Goal: Task Accomplishment & Management: Complete application form

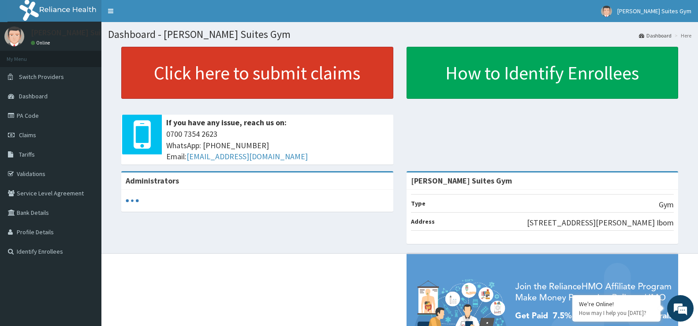
click at [249, 71] on link "Click here to submit claims" at bounding box center [257, 73] width 272 height 52
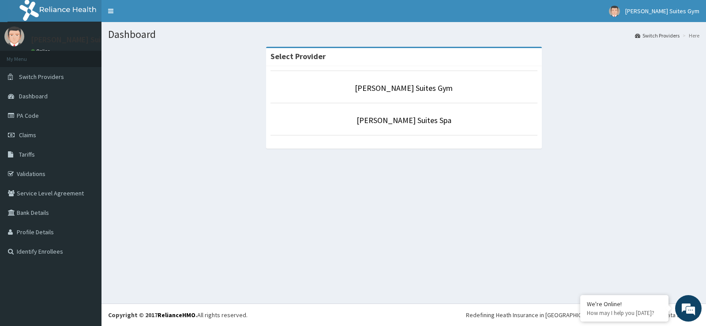
click at [437, 90] on p "[PERSON_NAME] Suites Gym" at bounding box center [403, 87] width 267 height 11
click at [406, 86] on link "[PERSON_NAME] Suites Gym" at bounding box center [404, 88] width 98 height 10
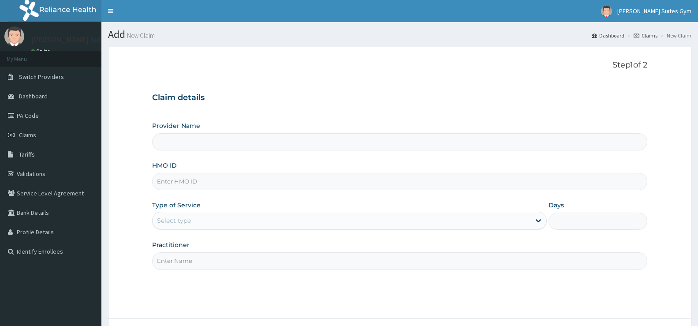
type input "[PERSON_NAME] Suites Gym"
type input "1"
click at [175, 143] on input "[PERSON_NAME] Suites Gym" at bounding box center [399, 141] width 495 height 17
click at [180, 185] on input "HMO ID" at bounding box center [399, 181] width 495 height 17
type input "e"
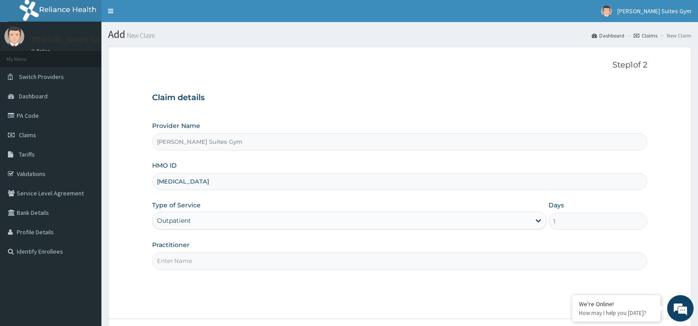
type input "[MEDICAL_DATA]"
click at [239, 224] on div "Outpatient" at bounding box center [349, 221] width 395 height 18
click at [209, 261] on input "Practitioner" at bounding box center [399, 260] width 495 height 17
type input "PATRICK"
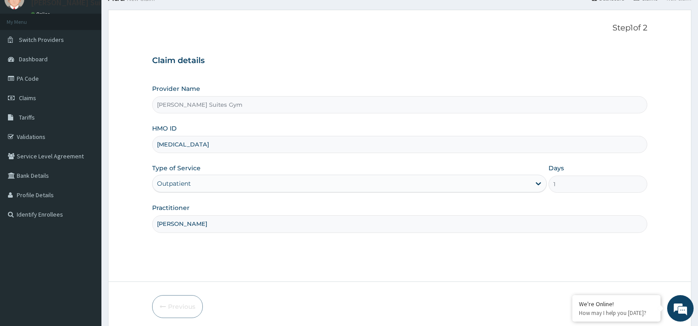
scroll to position [72, 0]
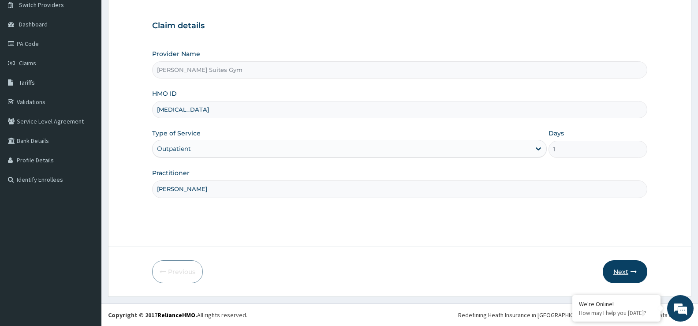
click at [619, 272] on button "Next" at bounding box center [625, 271] width 45 height 23
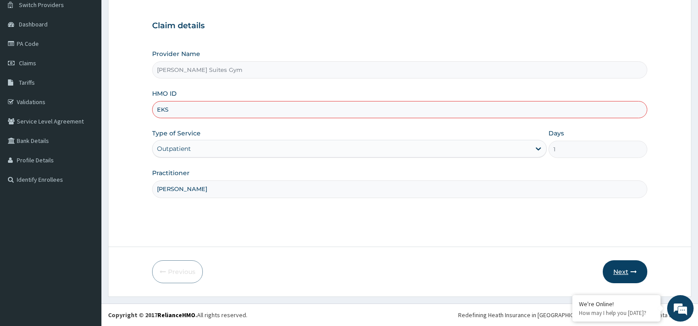
click at [624, 270] on button "Next" at bounding box center [625, 271] width 45 height 23
click at [197, 110] on input "EKS" at bounding box center [399, 109] width 495 height 17
type input "EKS/10036/A"
click at [616, 268] on button "Next" at bounding box center [625, 271] width 45 height 23
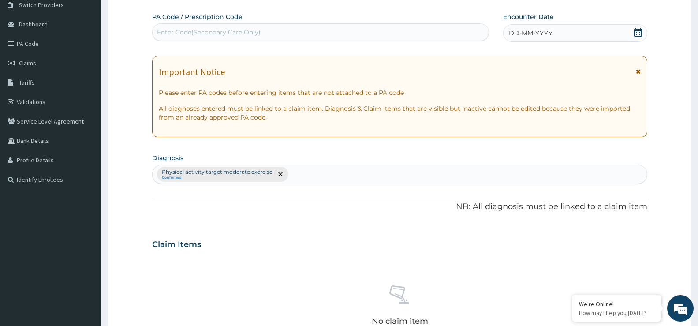
click at [220, 33] on div "Enter Code(Secondary Care Only)" at bounding box center [209, 32] width 104 height 9
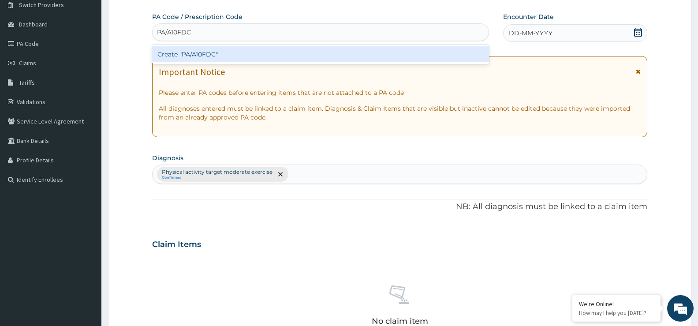
type input "PA/A10FDC"
click at [551, 32] on div "PA Code / Prescription Code option Create "PA/A10FDC" focused, 1 of 1. 1 result…" at bounding box center [399, 241] width 495 height 459
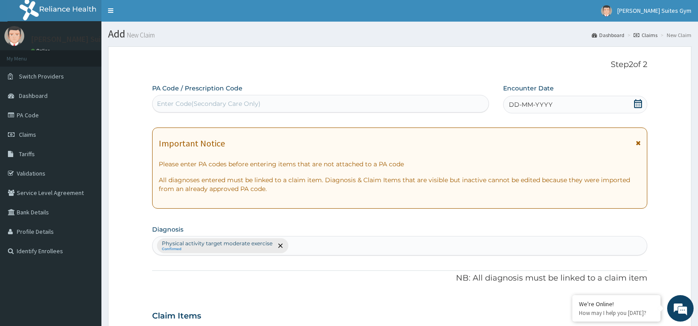
scroll to position [0, 0]
click at [540, 101] on span "DD-MM-YYYY" at bounding box center [531, 105] width 44 height 9
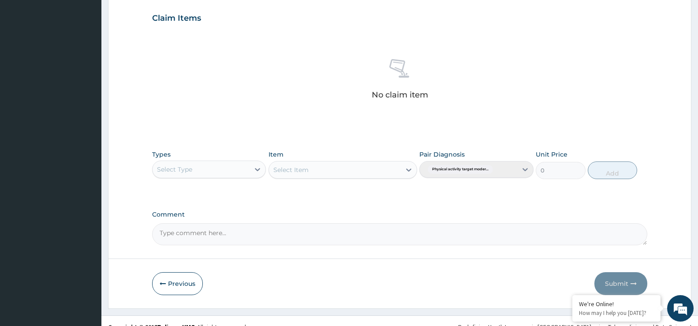
scroll to position [310, 0]
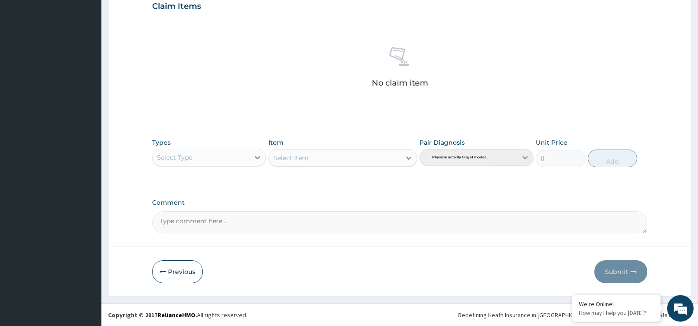
click at [250, 157] on div "Select Type" at bounding box center [201, 157] width 97 height 14
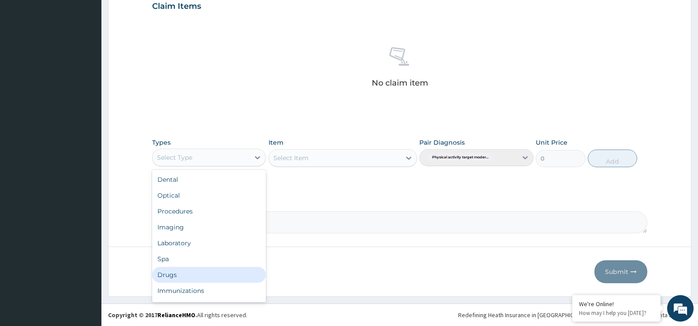
scroll to position [30, 0]
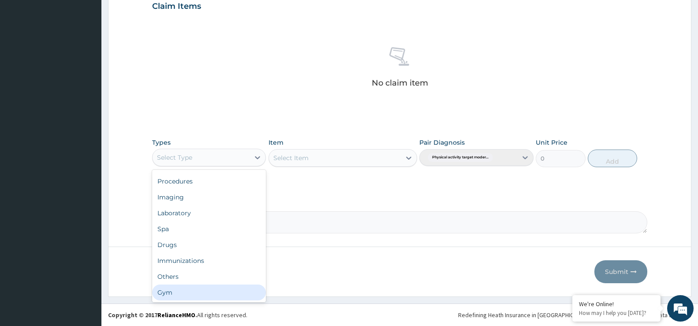
click at [177, 287] on div "Gym" at bounding box center [209, 292] width 114 height 16
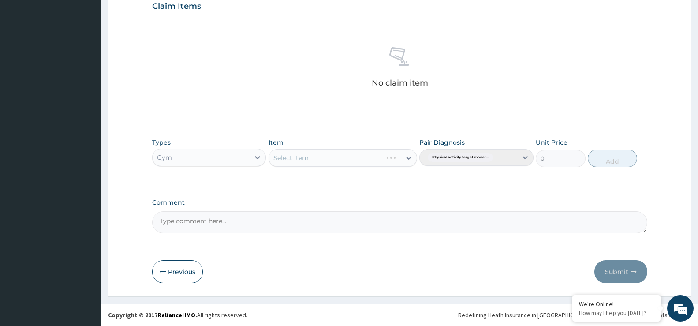
click at [320, 158] on div "Select Item" at bounding box center [343, 158] width 149 height 18
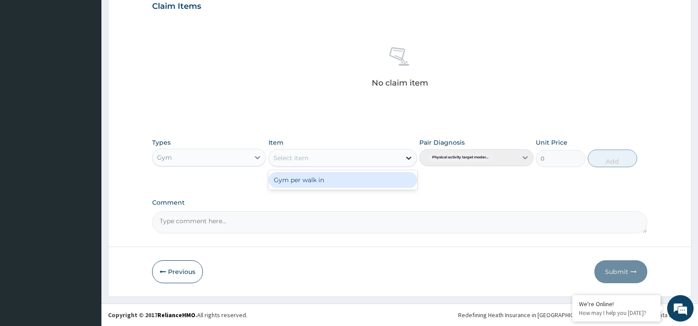
click at [411, 161] on icon at bounding box center [408, 157] width 9 height 9
click at [357, 178] on div "Gym per walk in" at bounding box center [343, 180] width 149 height 16
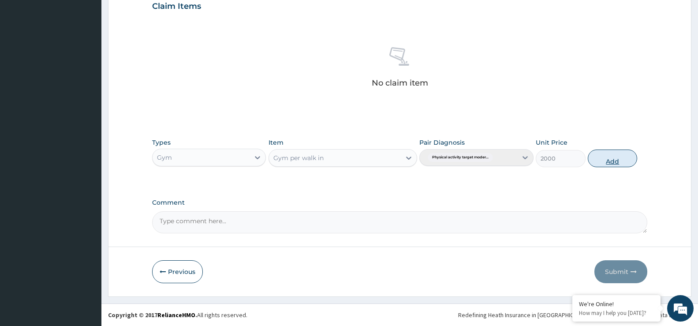
click at [612, 162] on button "Add" at bounding box center [612, 158] width 49 height 18
type input "0"
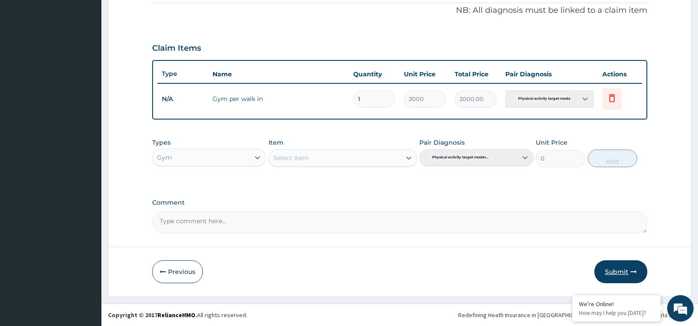
click at [619, 271] on button "Submit" at bounding box center [620, 271] width 53 height 23
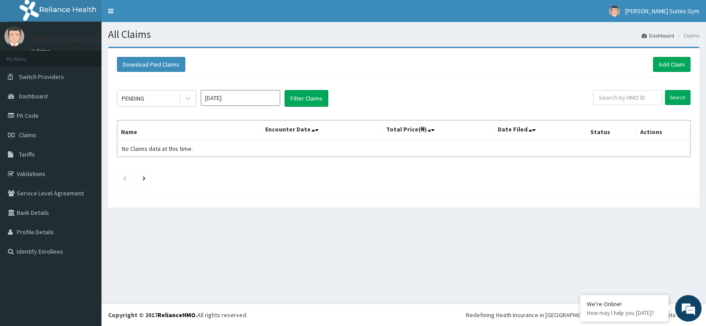
drag, startPoint x: 0, startPoint y: 0, endPoint x: 224, endPoint y: 245, distance: 331.5
click at [210, 161] on div "PENDING [DATE] Filter Claims Search Name Encounter Date Total Price(₦) Date Fil…" at bounding box center [403, 135] width 582 height 117
